Goal: Find specific page/section: Find specific page/section

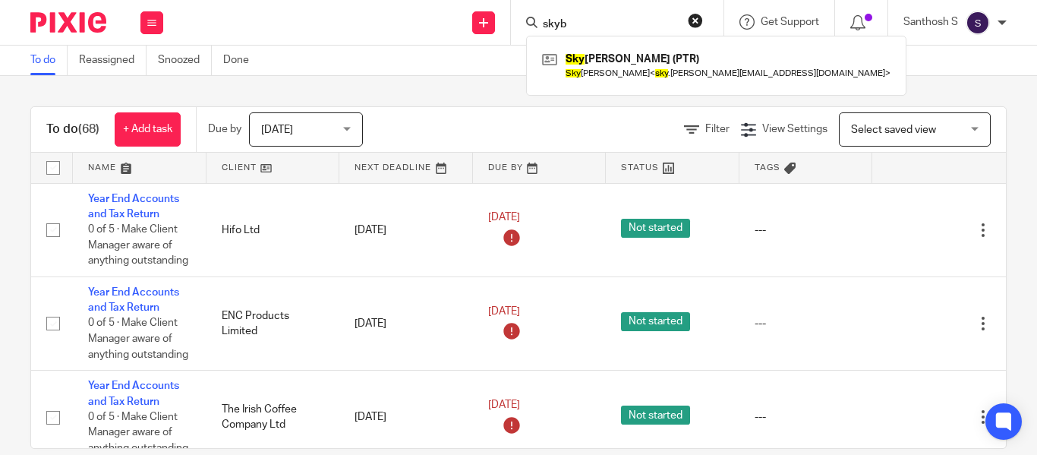
click at [609, 18] on input "skyb" at bounding box center [609, 25] width 137 height 14
type input "skyb"
click button "submit" at bounding box center [0, 0] width 0 height 0
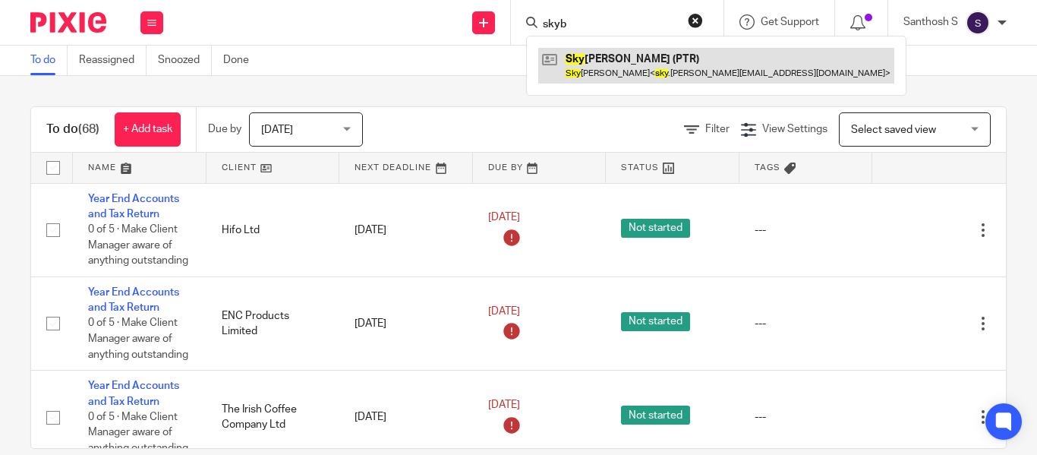
click at [623, 65] on link at bounding box center [716, 65] width 356 height 35
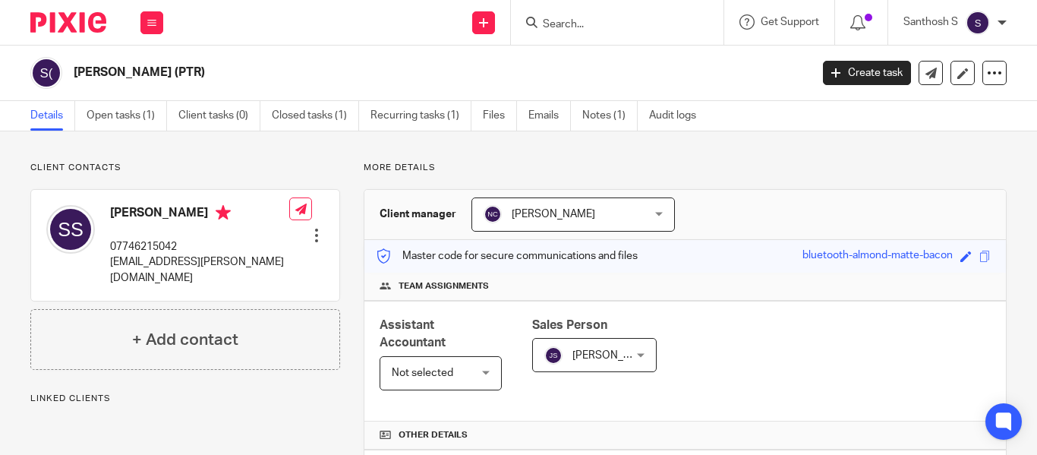
scroll to position [29, 0]
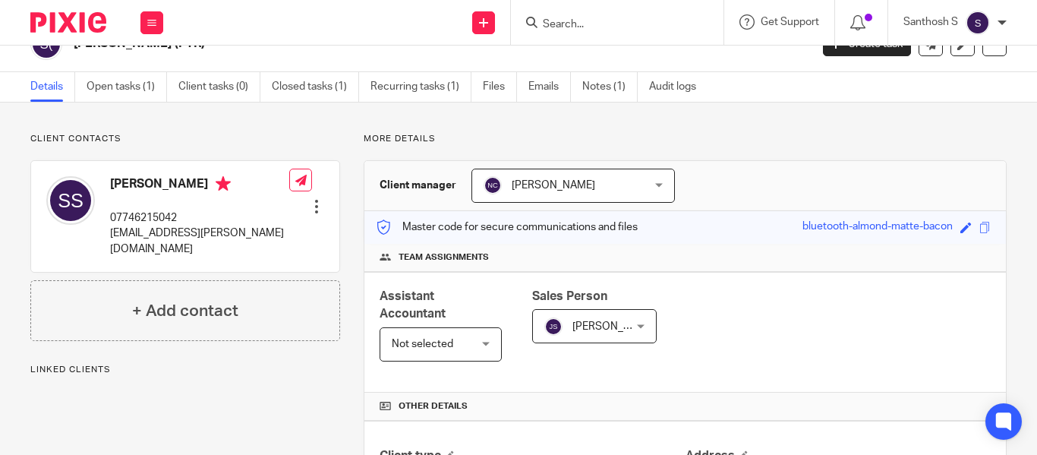
click at [569, 26] on input "Search" at bounding box center [609, 25] width 137 height 14
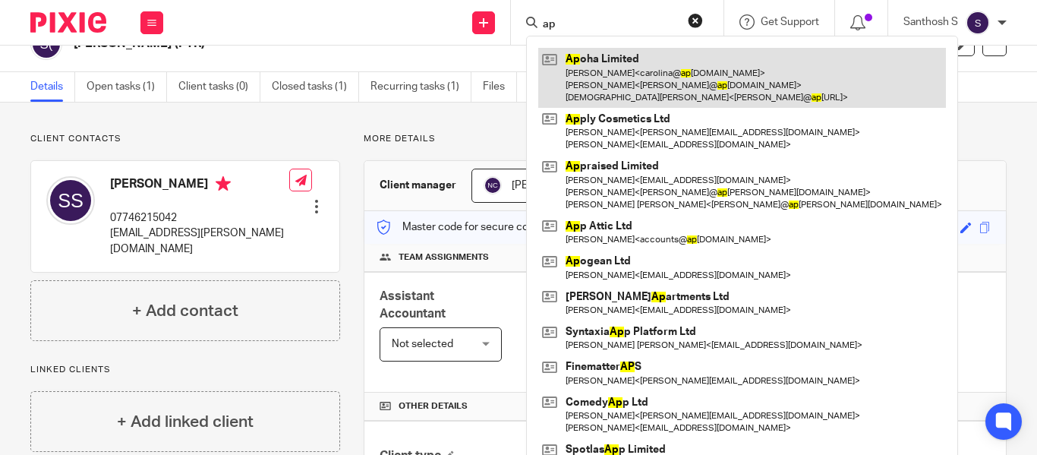
type input "ap"
click at [695, 97] on link at bounding box center [742, 78] width 408 height 60
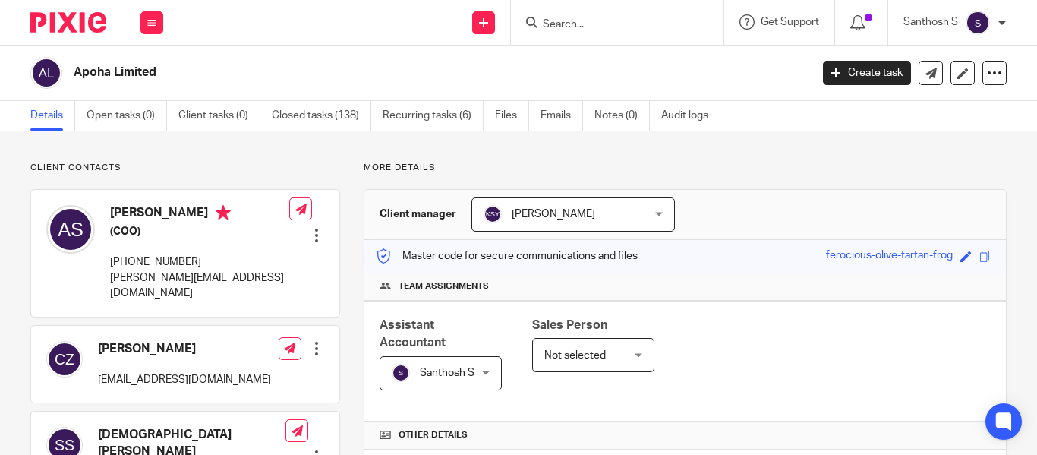
scroll to position [456, 0]
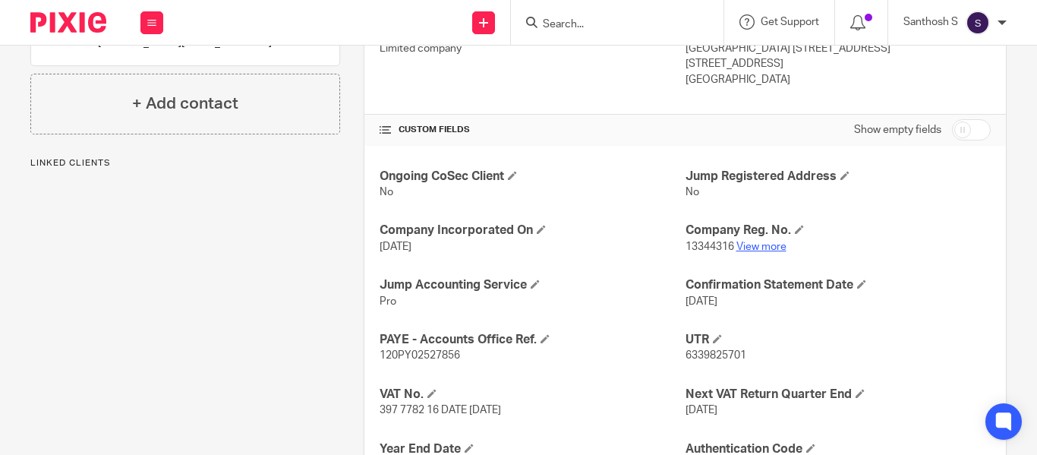
click at [764, 244] on link "View more" at bounding box center [761, 246] width 50 height 11
